Goal: Find specific page/section: Find specific page/section

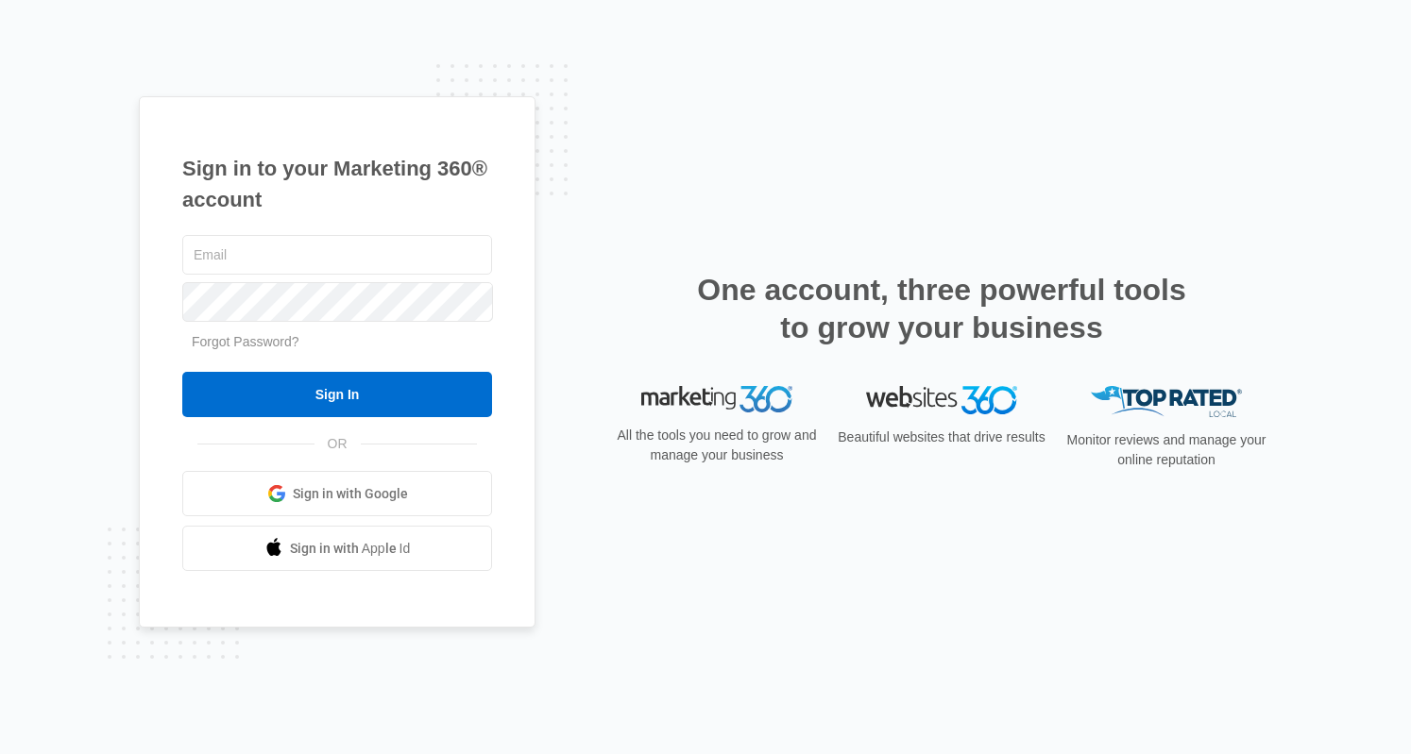
click at [327, 480] on link "Sign in with Google" at bounding box center [337, 493] width 310 height 45
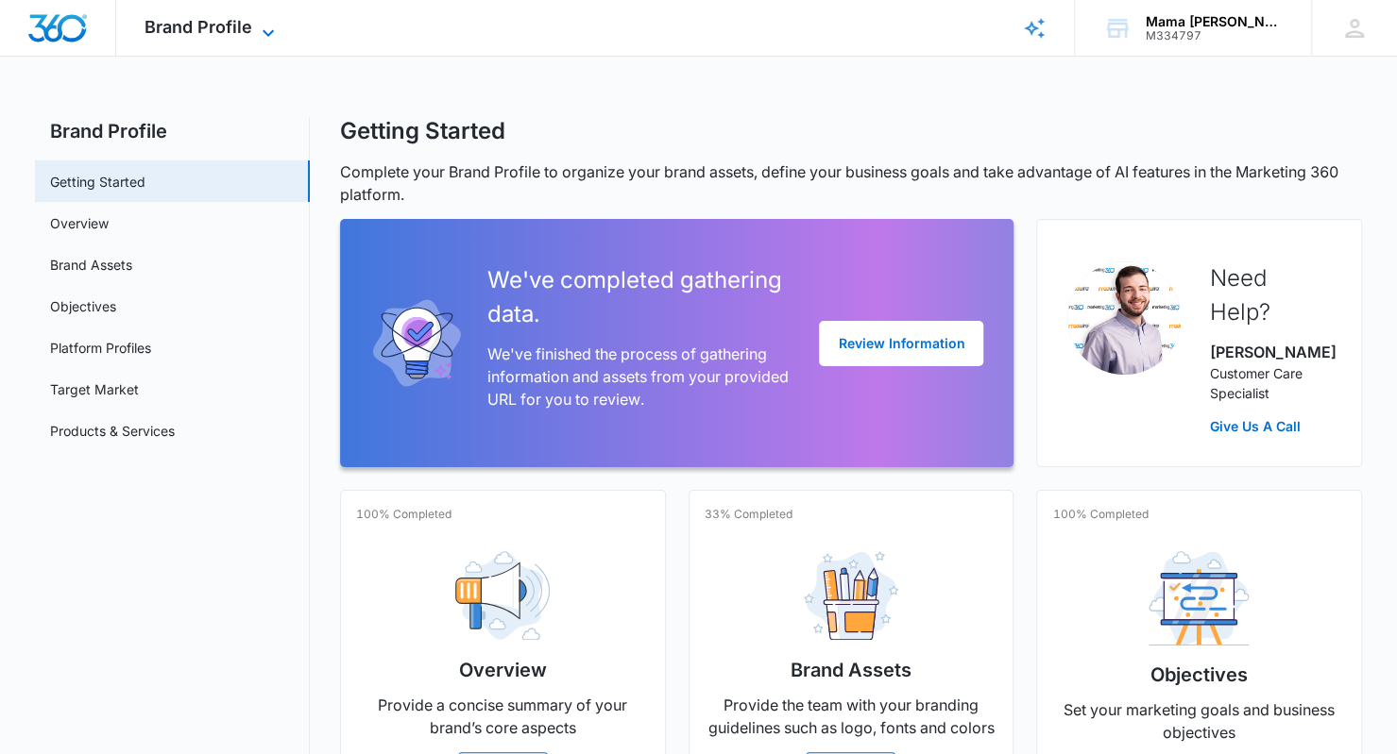
click at [242, 30] on span "Brand Profile" at bounding box center [198, 27] width 108 height 20
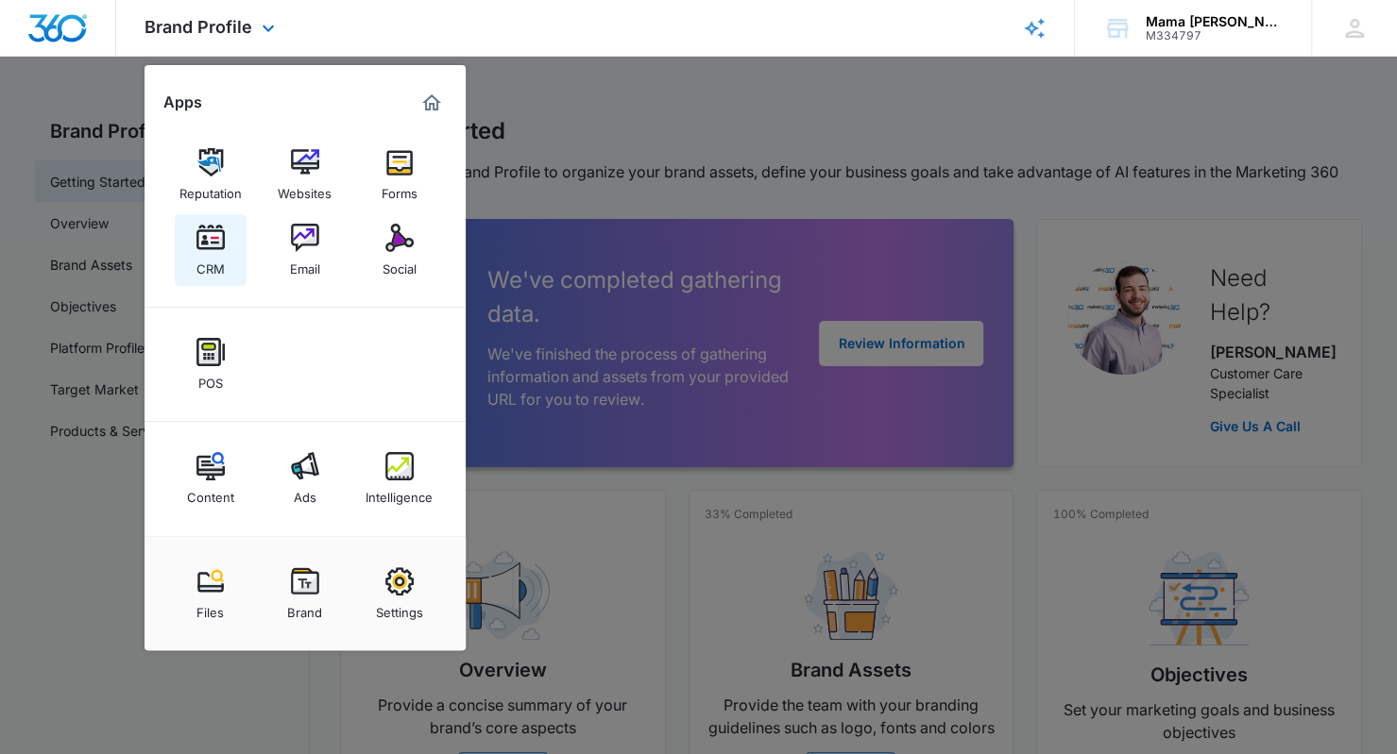
click at [209, 246] on img at bounding box center [210, 238] width 28 height 28
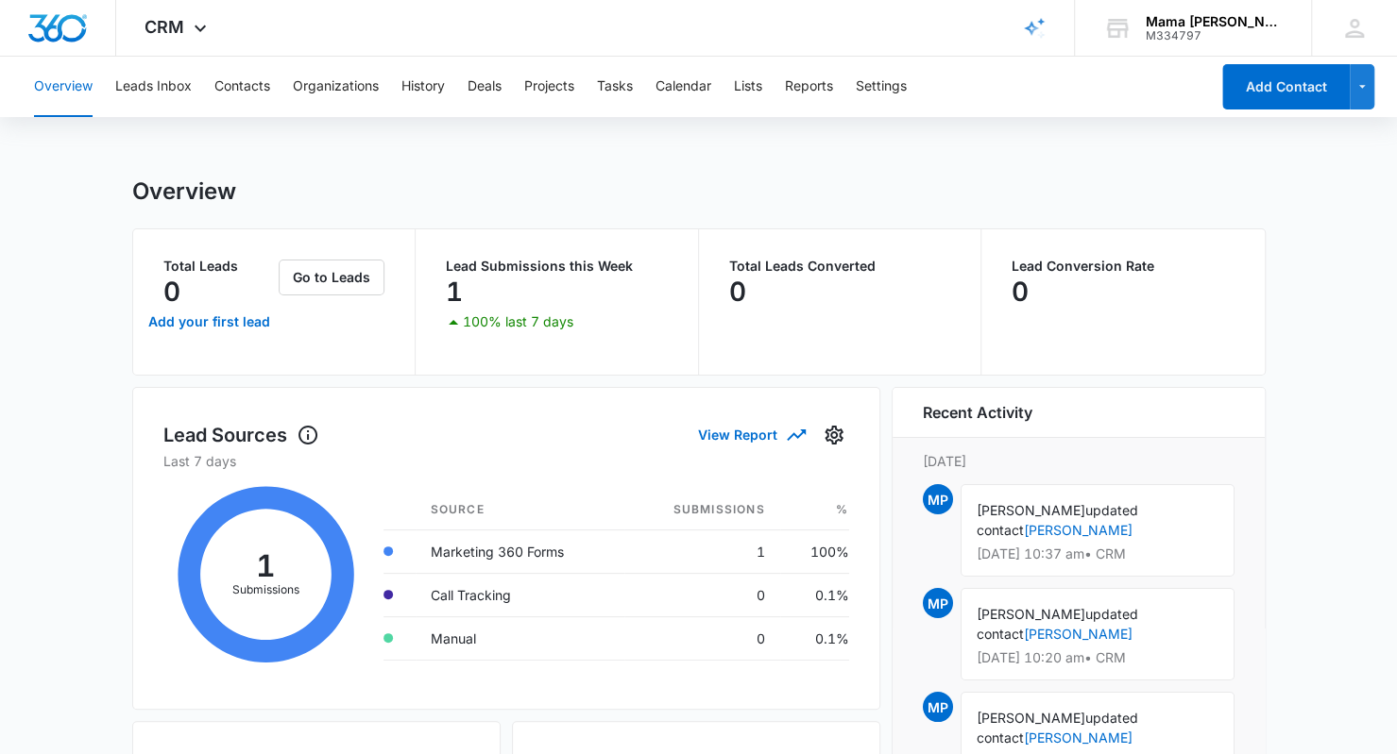
scroll to position [32, 0]
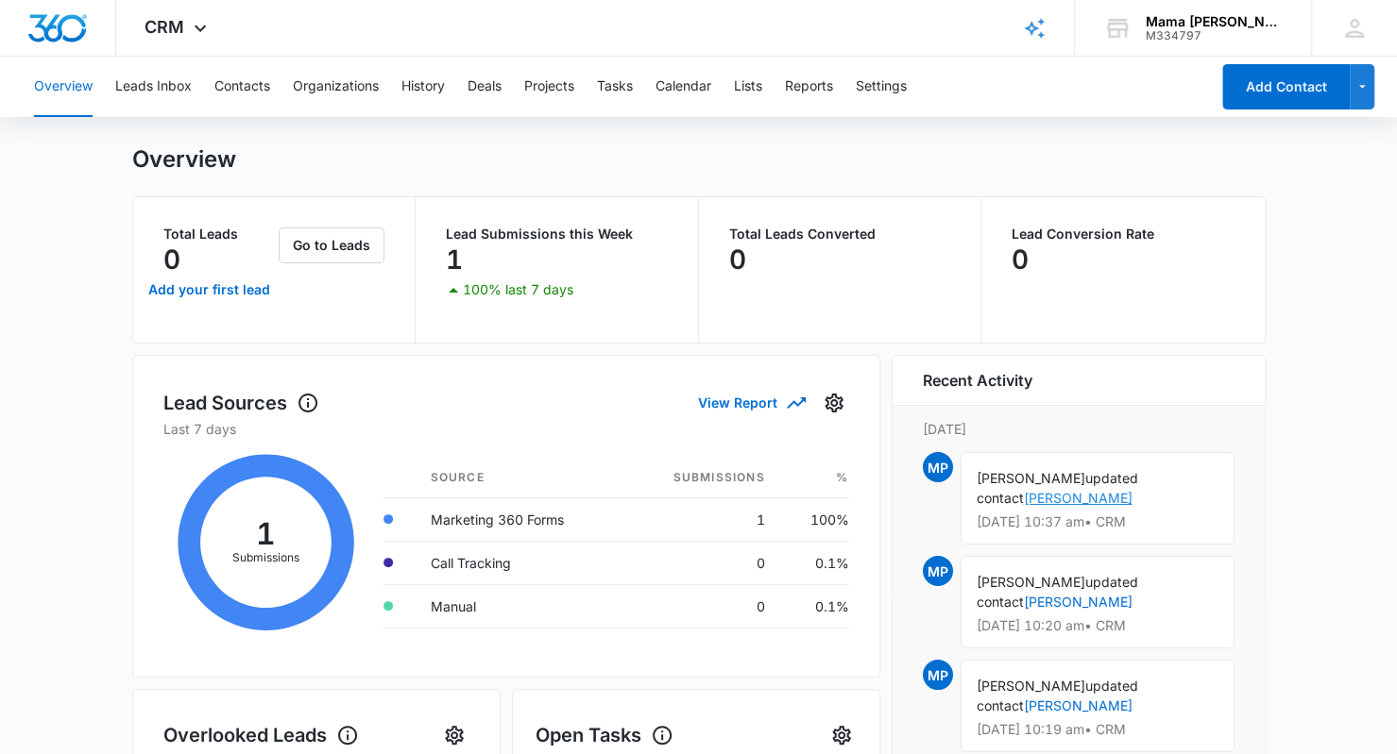
click at [1024, 496] on link "Catherine Linehan" at bounding box center [1078, 498] width 109 height 16
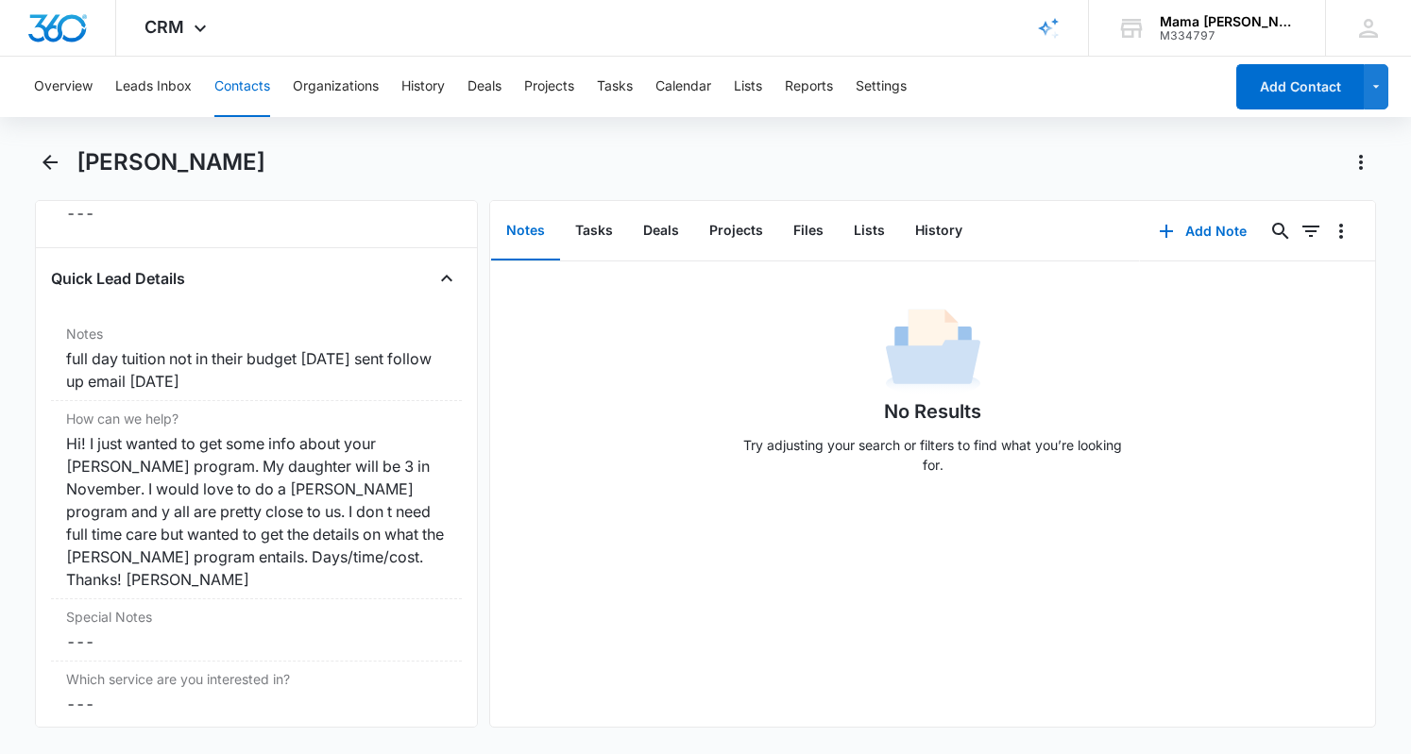
scroll to position [1554, 0]
